Goal: Transaction & Acquisition: Purchase product/service

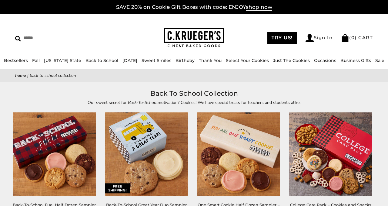
scroll to position [159, 0]
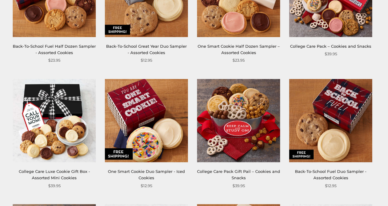
click at [169, 148] on img at bounding box center [146, 120] width 83 height 83
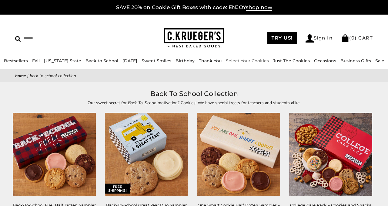
click at [252, 62] on link "Select Your Cookies" at bounding box center [247, 60] width 43 height 5
